Goal: Transaction & Acquisition: Obtain resource

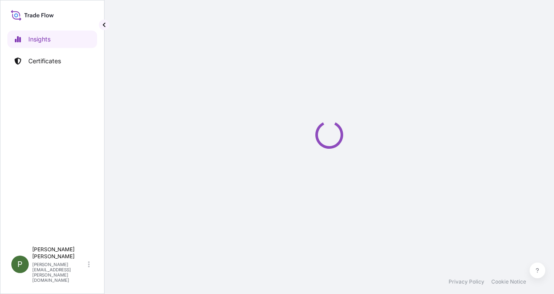
select select "2025"
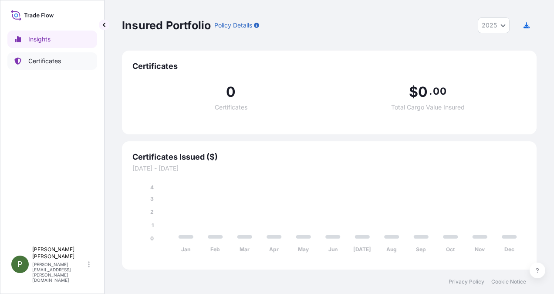
click at [34, 61] on p "Certificates" at bounding box center [44, 61] width 33 height 9
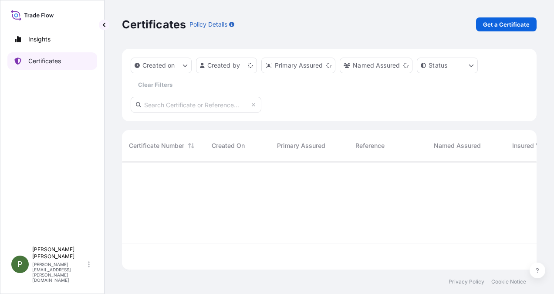
scroll to position [106, 408]
click at [504, 23] on p "Get a Certificate" at bounding box center [506, 24] width 47 height 9
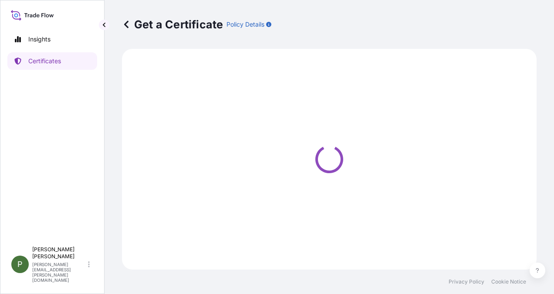
select select "Ocean Vessel"
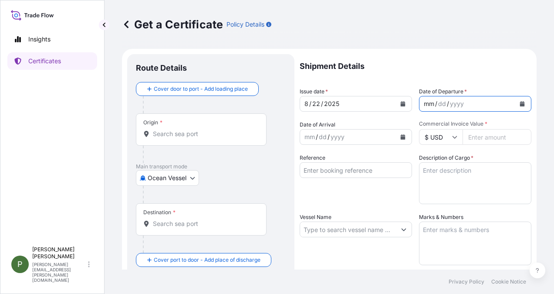
click at [420, 104] on div "mm / dd / yyyy" at bounding box center [468, 104] width 96 height 16
click at [423, 103] on div "mm" at bounding box center [429, 103] width 12 height 10
click at [304, 138] on div "mm" at bounding box center [310, 137] width 12 height 10
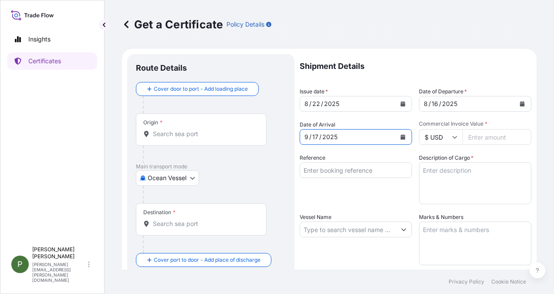
click at [473, 135] on input "Commercial Invoice Value *" at bounding box center [497, 137] width 69 height 16
type input "776910"
type input "776910.43"
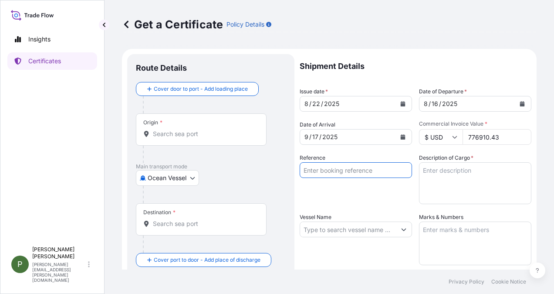
click at [329, 169] on input "Reference" at bounding box center [356, 170] width 112 height 16
type input "I - 799"
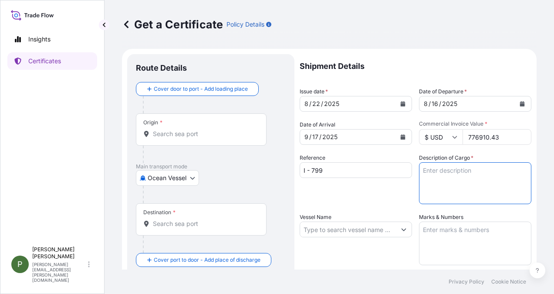
click at [439, 170] on textarea "Description of Cargo *" at bounding box center [475, 183] width 112 height 42
click at [436, 187] on textarea "5.004,254 TM de ácido sulfúrico" at bounding box center [475, 183] width 112 height 42
type textarea "5.004,254 TM de ácido sulfúrico"
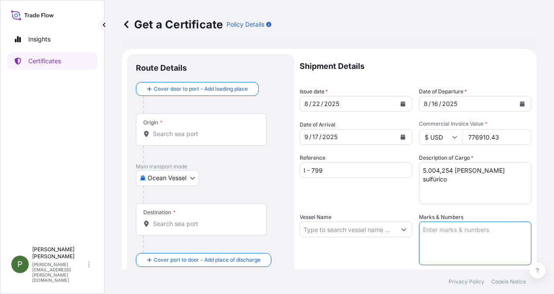
click at [429, 230] on textarea "Marks & Numbers" at bounding box center [475, 243] width 112 height 44
type textarea "Monto asegurado USD. 776.910,43.- Prima USD. 458,38.-"
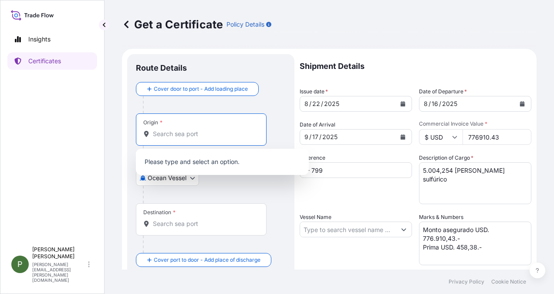
click at [191, 130] on input "Origin *" at bounding box center [204, 133] width 103 height 9
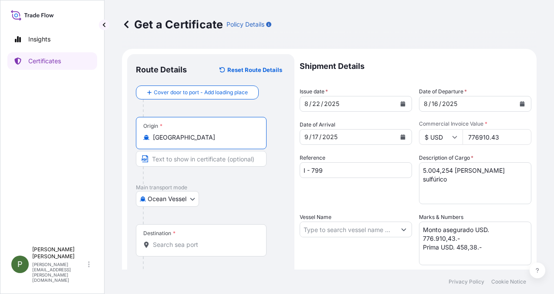
type input "South Korea"
click at [159, 242] on input "Destination *" at bounding box center [204, 244] width 103 height 9
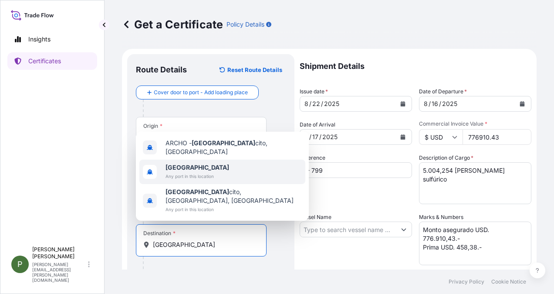
click at [179, 171] on b "Chile" at bounding box center [198, 166] width 64 height 7
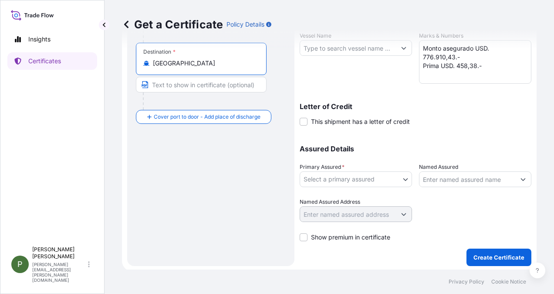
scroll to position [183, 0]
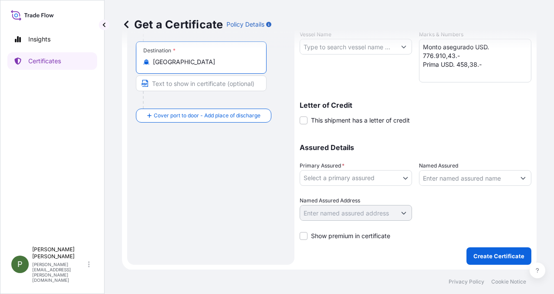
type input "Chile"
click at [402, 175] on body "Insights Certificates P Patricia Orellana patricia.orellana@interacid.cl Get a …" at bounding box center [277, 147] width 554 height 294
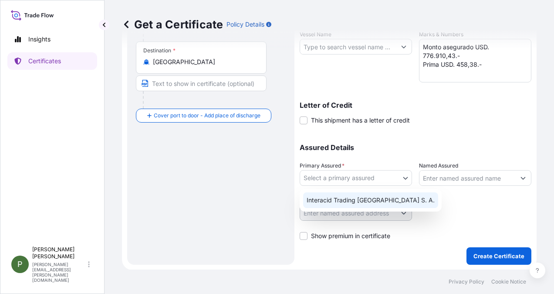
click at [366, 200] on div "Interacid Trading Chile S. A." at bounding box center [370, 200] width 135 height 16
select select "31886"
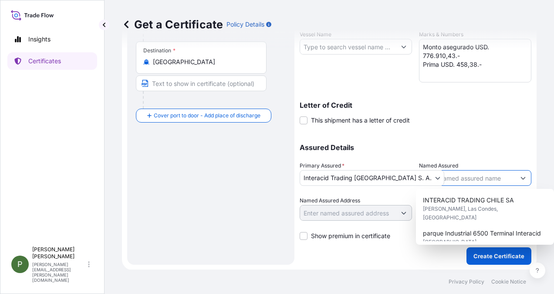
click at [521, 176] on icon "Show suggestions" at bounding box center [523, 177] width 5 height 5
click at [521, 175] on icon "Show suggestions" at bounding box center [523, 177] width 5 height 5
click at [515, 174] on button "Show suggestions" at bounding box center [523, 178] width 16 height 16
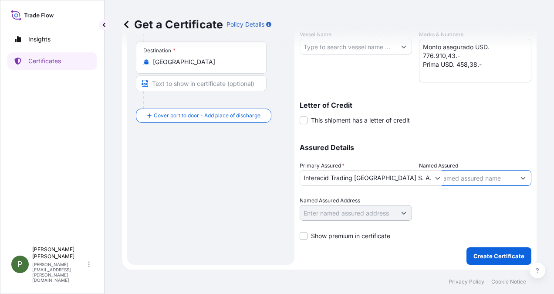
click at [515, 174] on button "Show suggestions" at bounding box center [523, 178] width 16 height 16
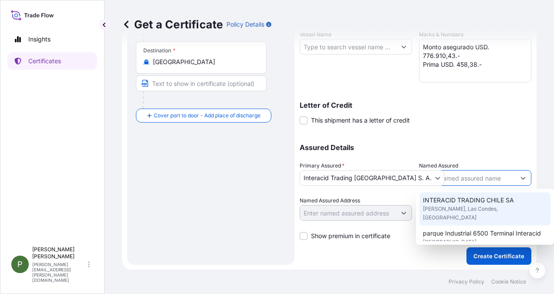
click at [482, 204] on span "Isidora Goyenechea, Las Condes, Chile" at bounding box center [485, 212] width 124 height 17
type input "INTERACID TRADING CHILE SA"
type input "Isidora Goyenechea, Las Condes, Región Metropolitana, Chile"
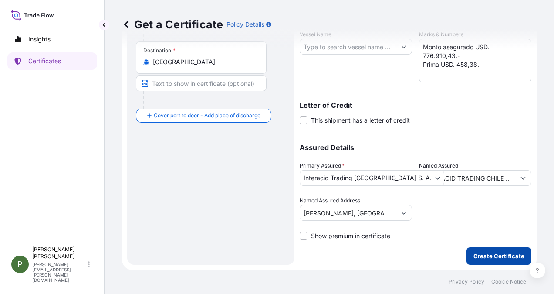
click at [494, 254] on p "Create Certificate" at bounding box center [499, 255] width 51 height 9
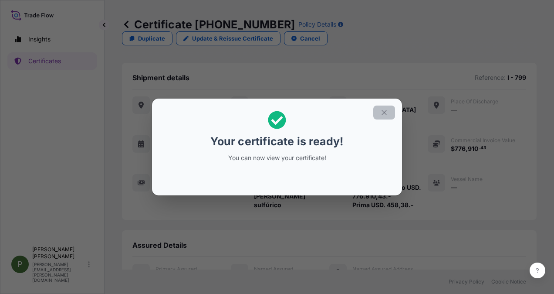
click at [384, 111] on icon "button" at bounding box center [384, 112] width 8 height 8
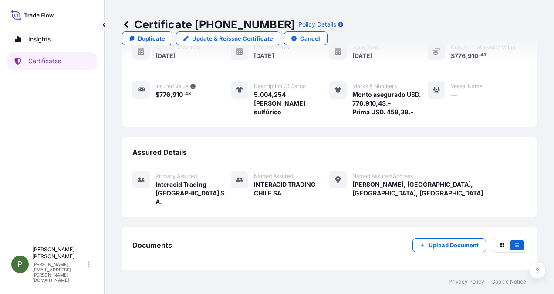
scroll to position [108, 0]
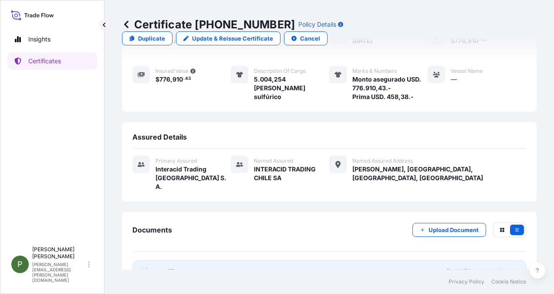
click at [149, 267] on div "PDF Certificate" at bounding box center [163, 271] width 47 height 9
